Goal: Task Accomplishment & Management: Manage account settings

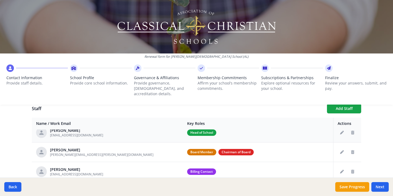
scroll to position [9, 0]
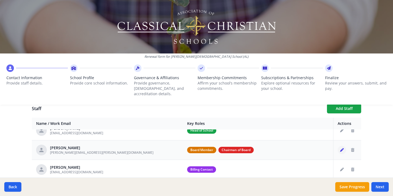
click at [342, 148] on icon "Edit staff" at bounding box center [342, 150] width 4 height 4
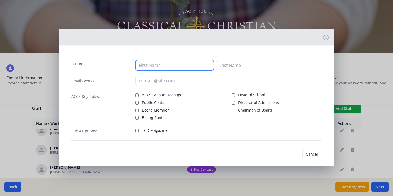
click at [149, 63] on input at bounding box center [174, 65] width 79 height 10
click at [168, 65] on input "[PERSON_NAME]" at bounding box center [174, 65] width 79 height 10
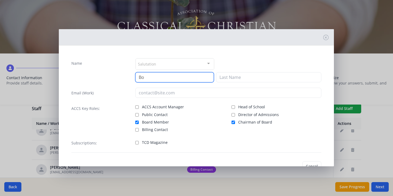
type input "Bo"
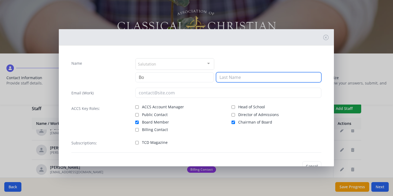
type input "[PERSON_NAME]"
type input "[PERSON_NAME][EMAIL_ADDRESS][PERSON_NAME][DOMAIN_NAME]"
checkbox input "true"
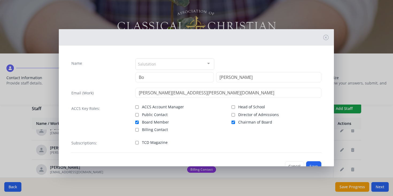
click at [174, 68] on div "Salutation" at bounding box center [175, 63] width 79 height 11
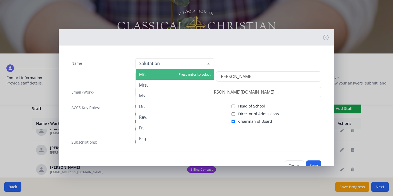
click at [174, 68] on div at bounding box center [175, 63] width 79 height 11
click at [211, 46] on div "Name Mr. Mrs. Ms. Dr. Rev. Fr. Esq. No elements found. Consider changing the se…" at bounding box center [196, 97] width 275 height 137
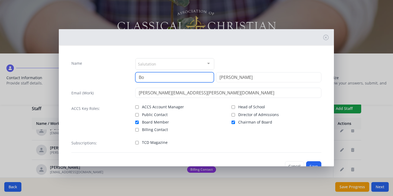
click at [159, 79] on input "Bo" at bounding box center [174, 77] width 79 height 10
click at [296, 164] on button "Cancel" at bounding box center [294, 166] width 19 height 10
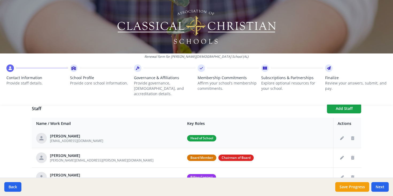
scroll to position [0, 0]
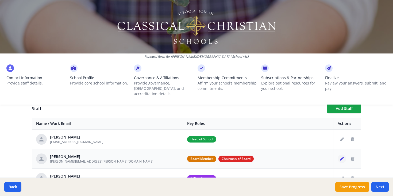
click at [343, 157] on icon "Edit staff" at bounding box center [342, 159] width 4 height 4
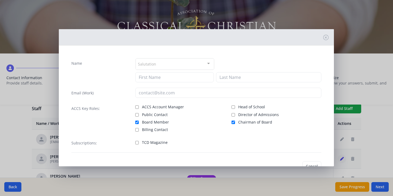
type input "Bo"
type input "[PERSON_NAME]"
type input "[PERSON_NAME][EMAIL_ADDRESS][PERSON_NAME][DOMAIN_NAME]"
checkbox input "true"
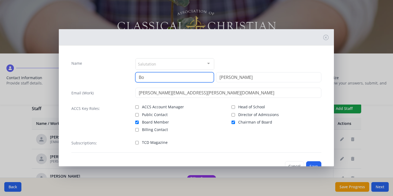
drag, startPoint x: 154, startPoint y: 77, endPoint x: 132, endPoint y: 78, distance: 21.4
click at [132, 78] on div "Name Salutation Mr. Mrs. Ms. Dr. Rev. Fr. Esq. No elements found. Consider chan…" at bounding box center [196, 70] width 250 height 24
type input "[PERSON_NAME]"
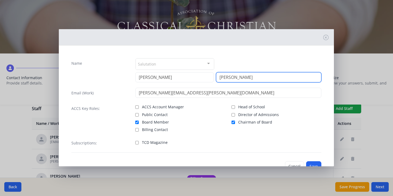
type input "Jones"
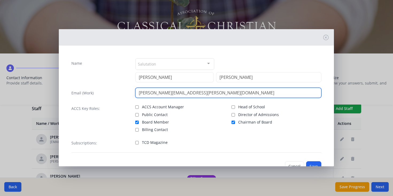
drag, startPoint x: 208, startPoint y: 92, endPoint x: 132, endPoint y: 94, distance: 75.7
click at [132, 94] on div "Email (Work) bryan.hodges@icotechinc.com" at bounding box center [196, 93] width 250 height 10
click at [158, 94] on input "email" at bounding box center [228, 93] width 186 height 10
paste input "andrew.jones@cfafranchisee.com"
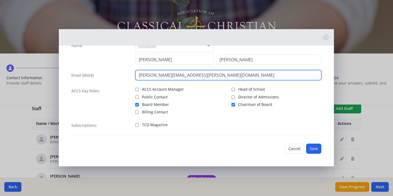
scroll to position [18, 0]
type input "andrew.jones@cfafranchisee.com"
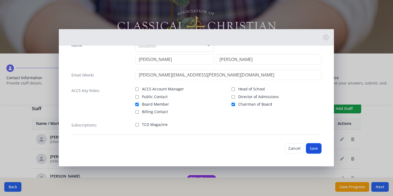
click at [311, 148] on button "Save" at bounding box center [313, 148] width 15 height 10
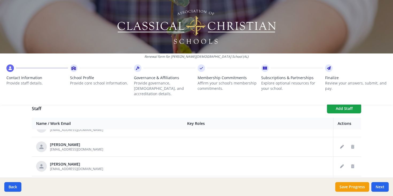
scroll to position [208, 0]
click at [352, 164] on icon "Delete staff" at bounding box center [352, 166] width 3 height 4
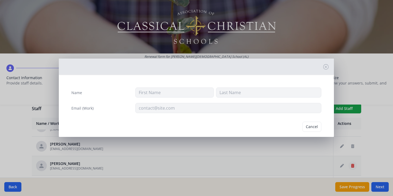
type input "Celeste"
type input "Granthum"
type input "cgranthum@eastwoodschool.org"
click at [314, 129] on button "Delete" at bounding box center [312, 127] width 18 height 10
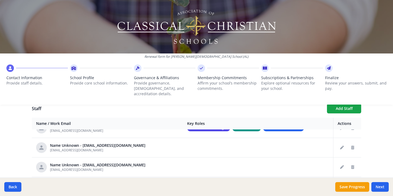
scroll to position [65, 0]
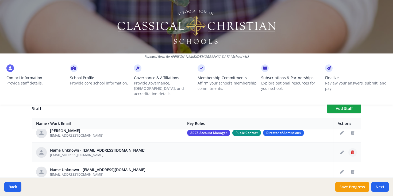
click at [353, 150] on icon "Delete staff" at bounding box center [352, 152] width 3 height 4
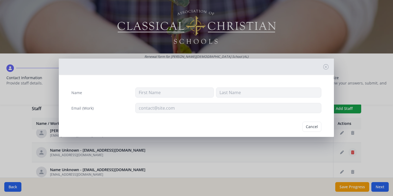
type input "bwalker@eastwoodschool.org"
click at [312, 127] on button "Delete" at bounding box center [312, 127] width 18 height 10
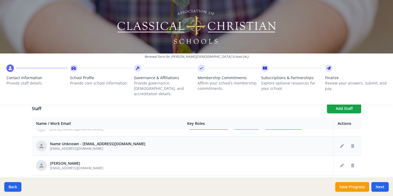
scroll to position [71, 0]
click at [343, 144] on icon "Edit staff" at bounding box center [342, 146] width 4 height 4
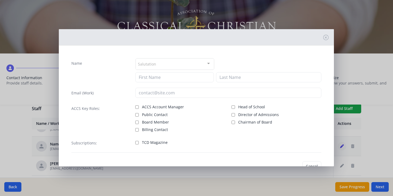
type input "Wlackey@eastwoodschool.org"
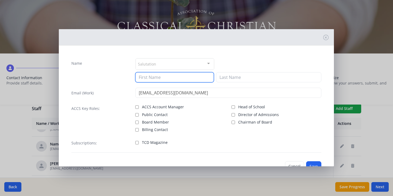
click at [161, 75] on input at bounding box center [174, 77] width 79 height 10
type input "Wendy"
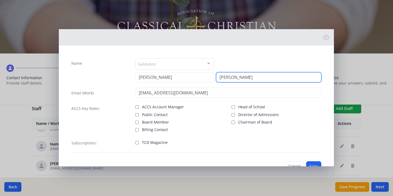
scroll to position [10, 0]
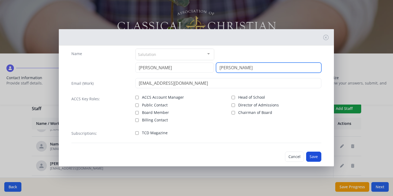
type input "Lackey"
click at [317, 156] on button "Save" at bounding box center [313, 157] width 15 height 10
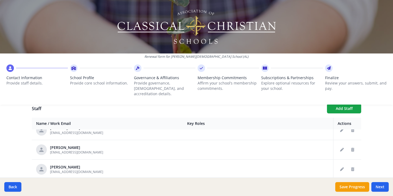
scroll to position [127, 0]
click at [341, 147] on icon "Edit staff" at bounding box center [342, 149] width 4 height 4
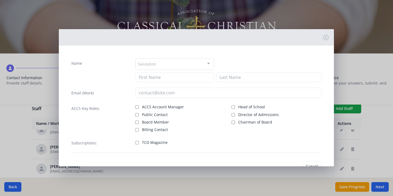
type input "Jordan"
type input "GAines"
type input "jgaines@eastwoodschool.org"
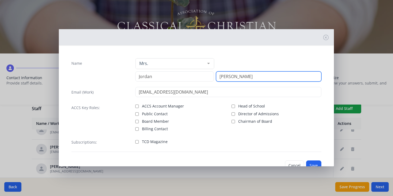
click at [224, 77] on input "GAines" at bounding box center [268, 76] width 105 height 10
type input "Gaines"
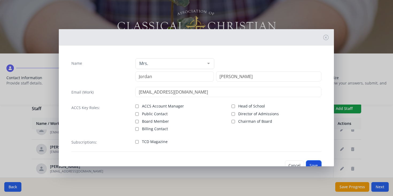
click at [313, 162] on button "Save" at bounding box center [313, 165] width 15 height 10
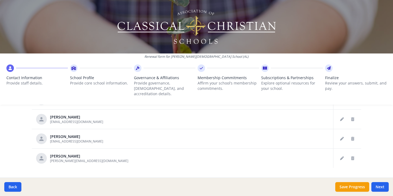
scroll to position [320, 0]
click at [353, 134] on button "Delete staff" at bounding box center [352, 137] width 9 height 9
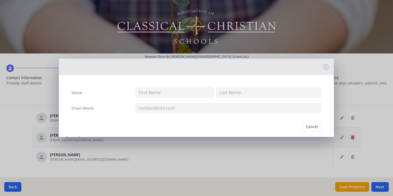
type input "Misty"
type input "Vermillion"
type input "mvermillion@eastwoodschool.org"
click at [311, 128] on button "Delete" at bounding box center [312, 127] width 18 height 10
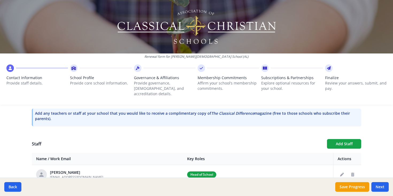
scroll to position [163, 0]
click at [379, 187] on button "Next" at bounding box center [379, 187] width 17 height 10
type input "(334) 272-8195"
